Goal: Information Seeking & Learning: Learn about a topic

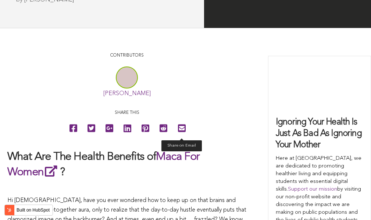
scroll to position [1733, 0]
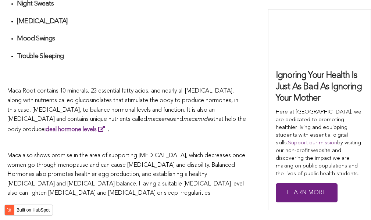
click at [183, 117] on span "macamides" at bounding box center [198, 120] width 30 height 6
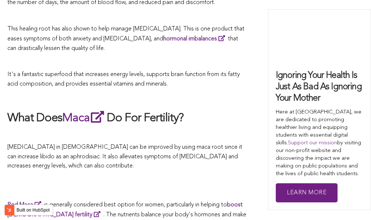
scroll to position [1661, 0]
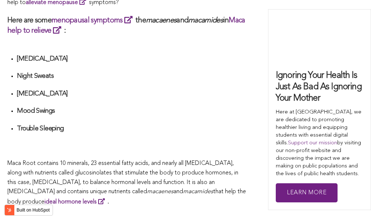
click at [194, 110] on li "Mood Swings" at bounding box center [132, 114] width 230 height 14
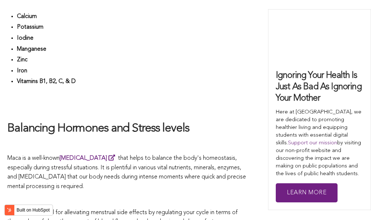
scroll to position [1757, 0]
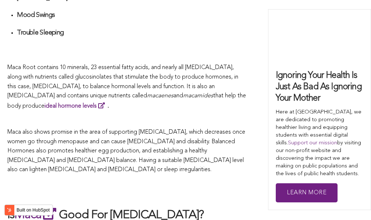
click at [106, 115] on p at bounding box center [126, 120] width 239 height 10
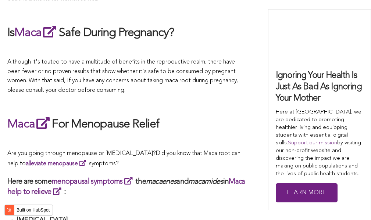
scroll to position [1986, 0]
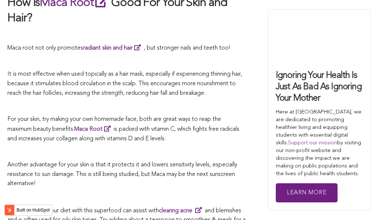
click at [177, 127] on span "is packed with vitamin C, which fights free radicals and increases your collage…" at bounding box center [123, 134] width 232 height 15
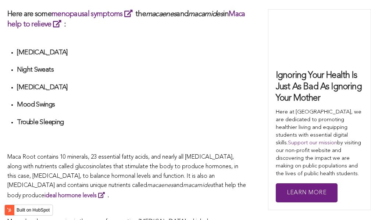
scroll to position [2275, 0]
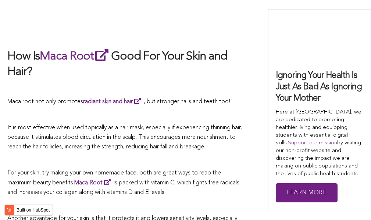
click at [159, 125] on span "It is most effective when used topically as a hair mask, especially if experien…" at bounding box center [124, 137] width 235 height 25
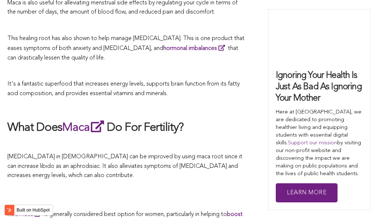
scroll to position [1135, 0]
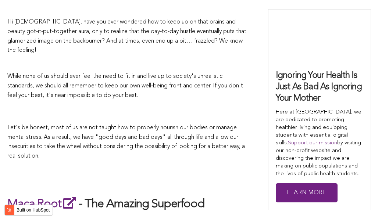
scroll to position [1877, 0]
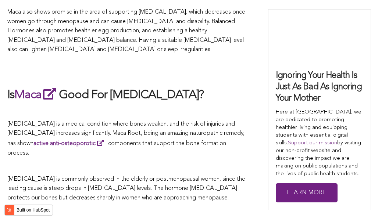
click at [185, 121] on span "[MEDICAL_DATA] is a medical condition where bones weaken, and the risk of injur…" at bounding box center [125, 138] width 237 height 35
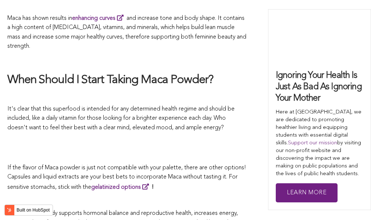
scroll to position [2406, 0]
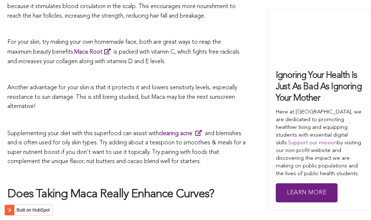
click at [203, 131] on link "clearing acne" at bounding box center [182, 134] width 46 height 6
